Goal: Task Accomplishment & Management: Manage account settings

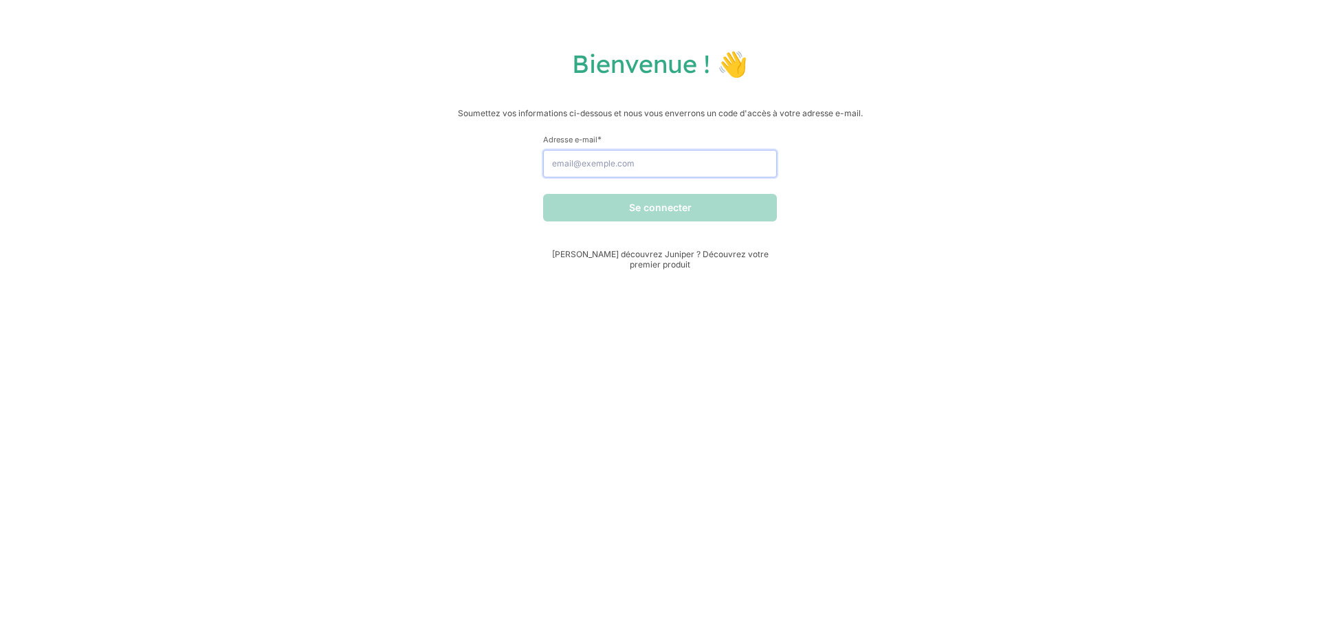
click at [710, 171] on input "Adresse e-mail *" at bounding box center [660, 164] width 234 height 28
type input "[DOMAIN_NAME][EMAIL_ADDRESS][DOMAIN_NAME]"
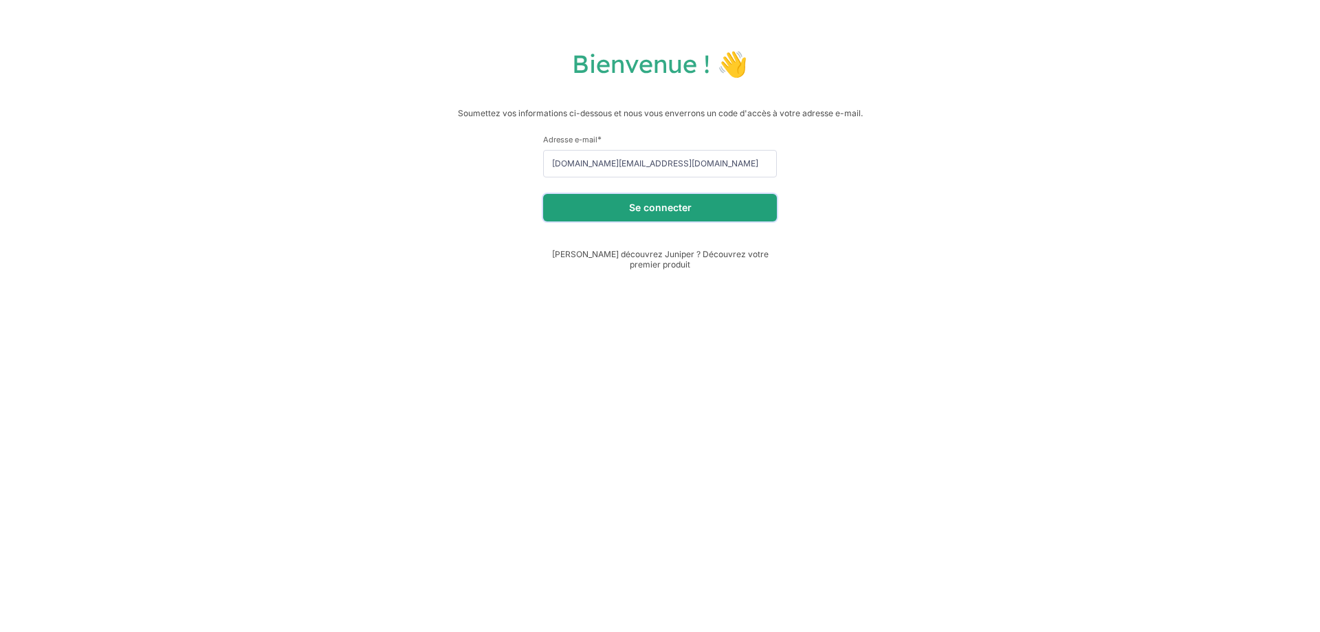
click at [705, 210] on button "Se connecter" at bounding box center [660, 208] width 234 height 28
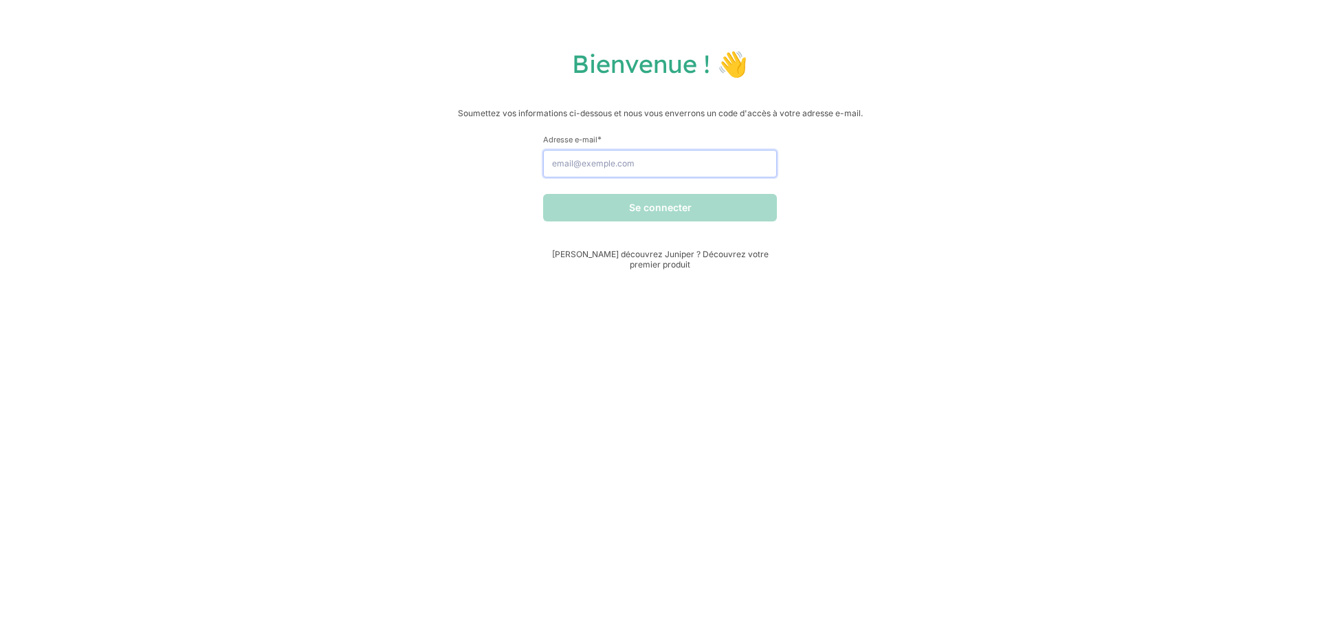
click at [598, 159] on input "Adresse e-mail *" at bounding box center [660, 164] width 234 height 28
type input "[DOMAIN_NAME][EMAIL_ADDRESS][DOMAIN_NAME]"
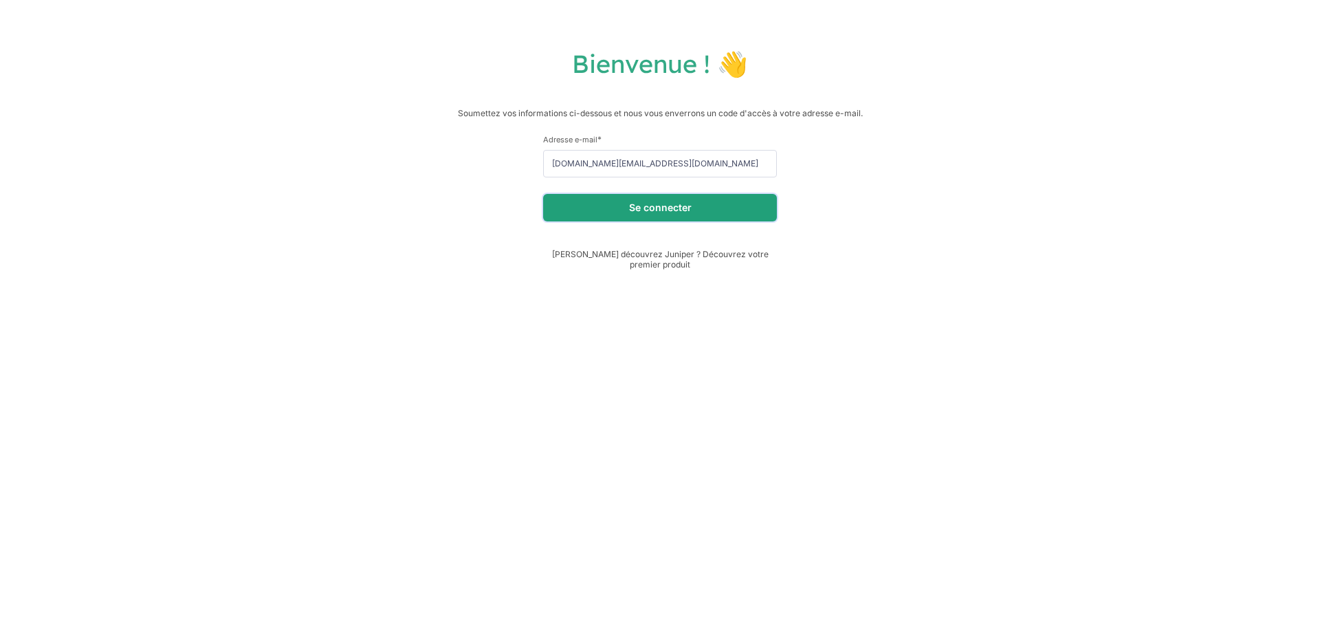
click at [647, 206] on font "Se connecter" at bounding box center [660, 207] width 63 height 12
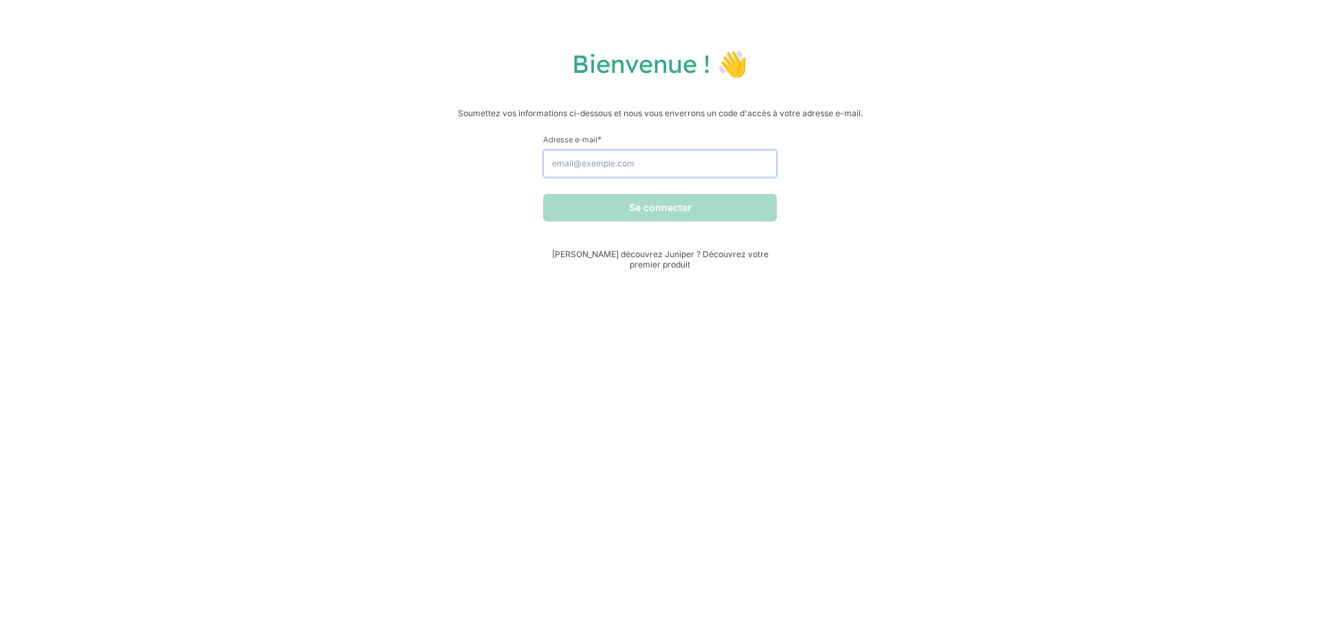
click at [709, 171] on input "Adresse e-mail *" at bounding box center [660, 164] width 234 height 28
type input "[DOMAIN_NAME][EMAIL_ADDRESS][DOMAIN_NAME]"
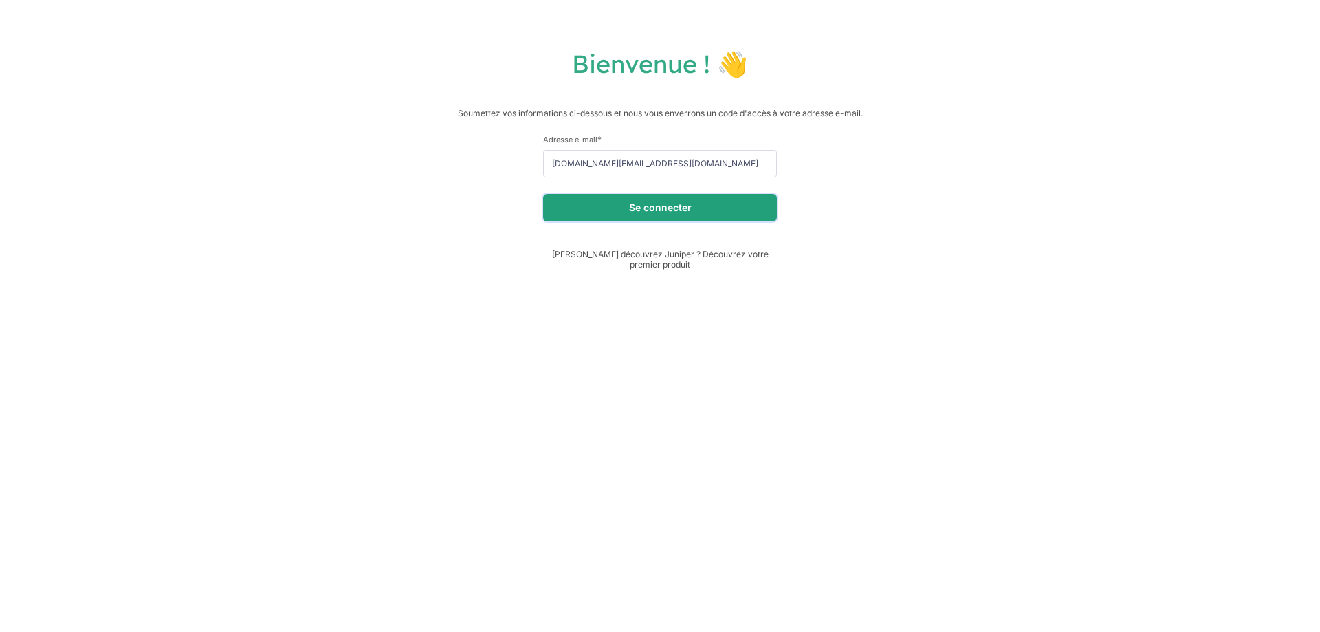
click at [677, 207] on font "Se connecter" at bounding box center [660, 207] width 63 height 12
